Goal: Find specific page/section: Find specific page/section

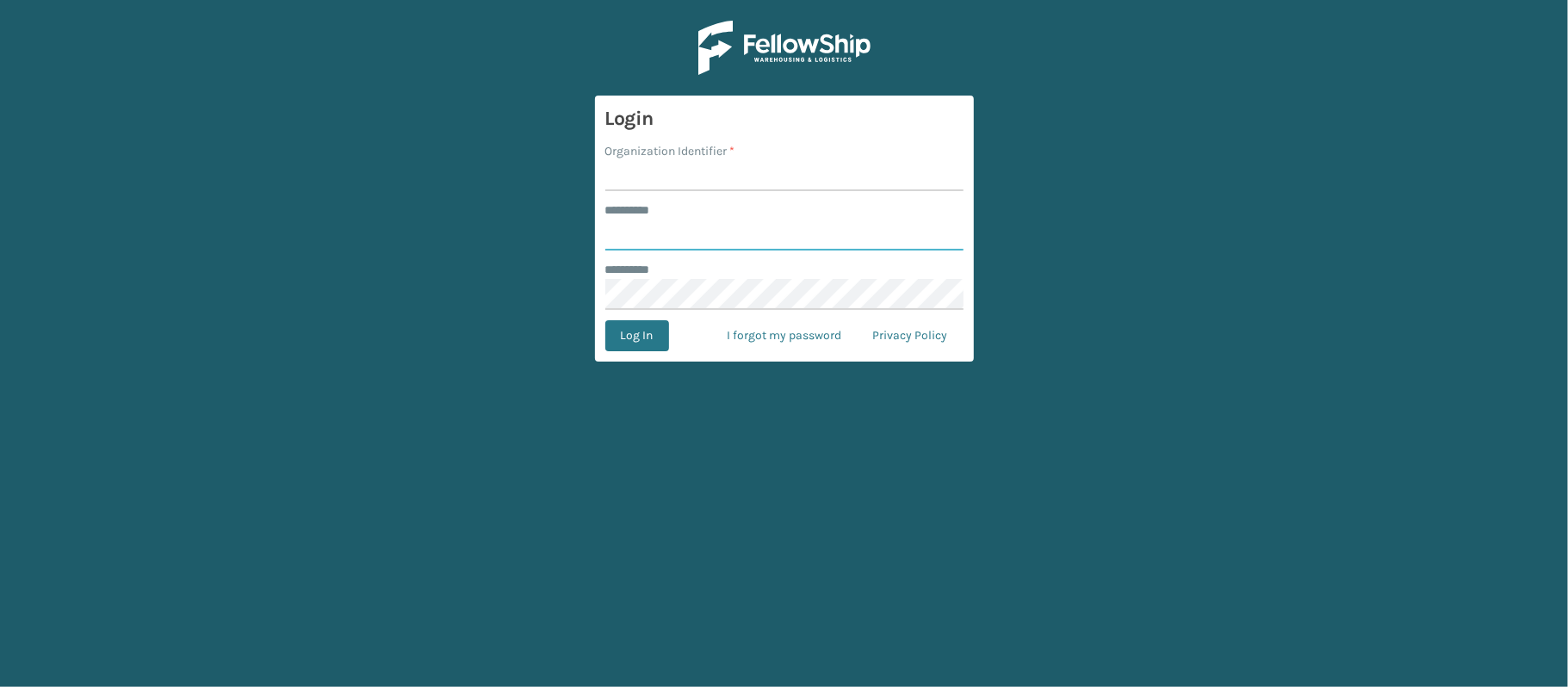
type input "********"
type input "MilliardLV"
click at [635, 338] on button "Log In" at bounding box center [637, 335] width 64 height 31
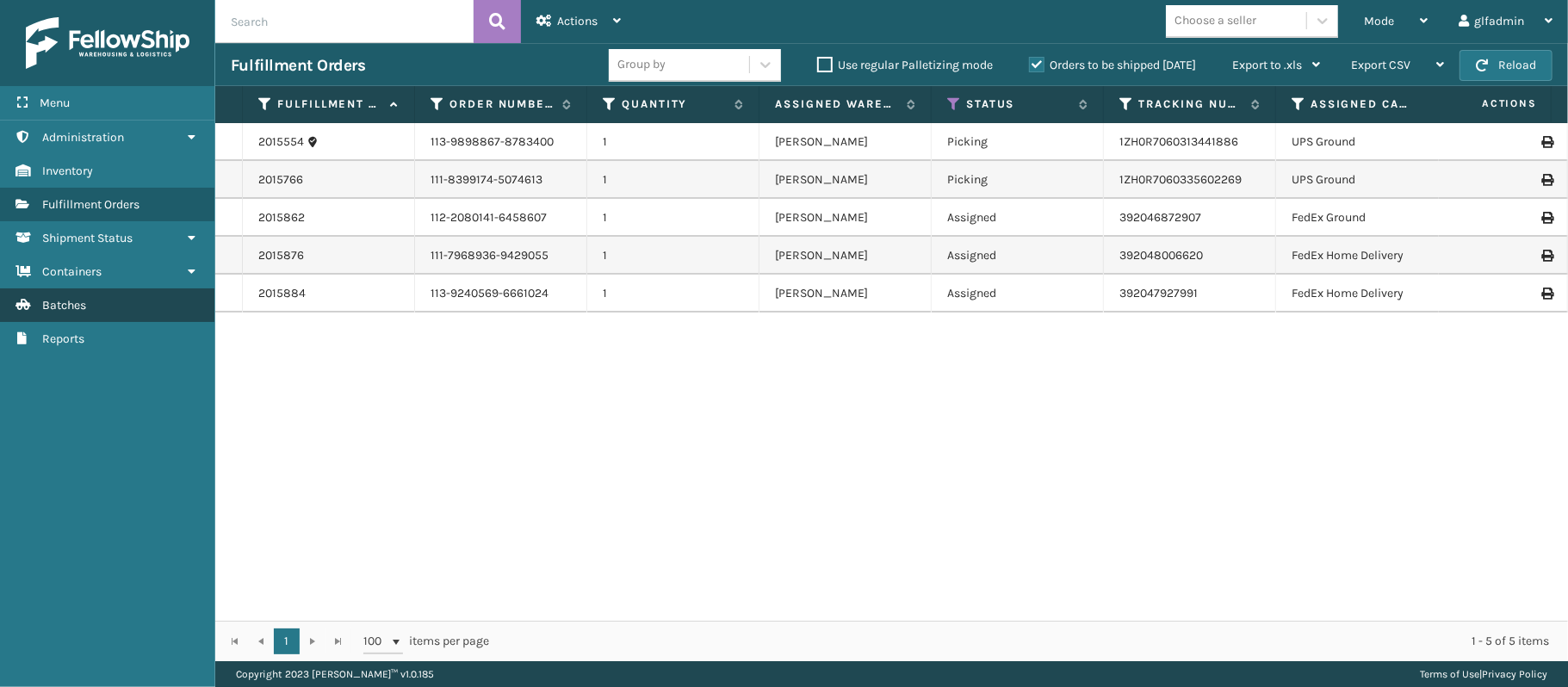
click at [142, 313] on link "Batches" at bounding box center [107, 305] width 214 height 34
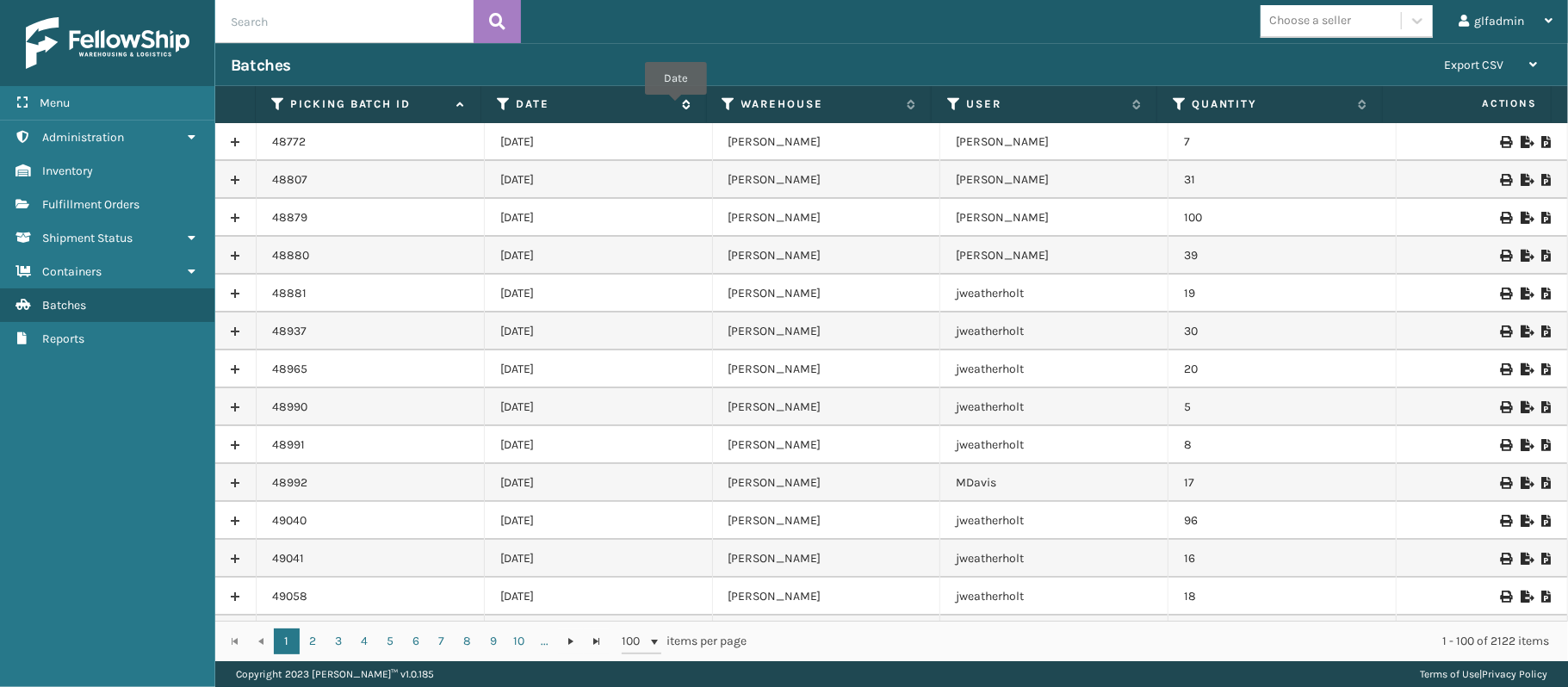
click at [680, 111] on span "Date" at bounding box center [602, 105] width 174 height 16
click at [683, 105] on icon at bounding box center [684, 104] width 14 height 11
